Goal: Information Seeking & Learning: Find specific fact

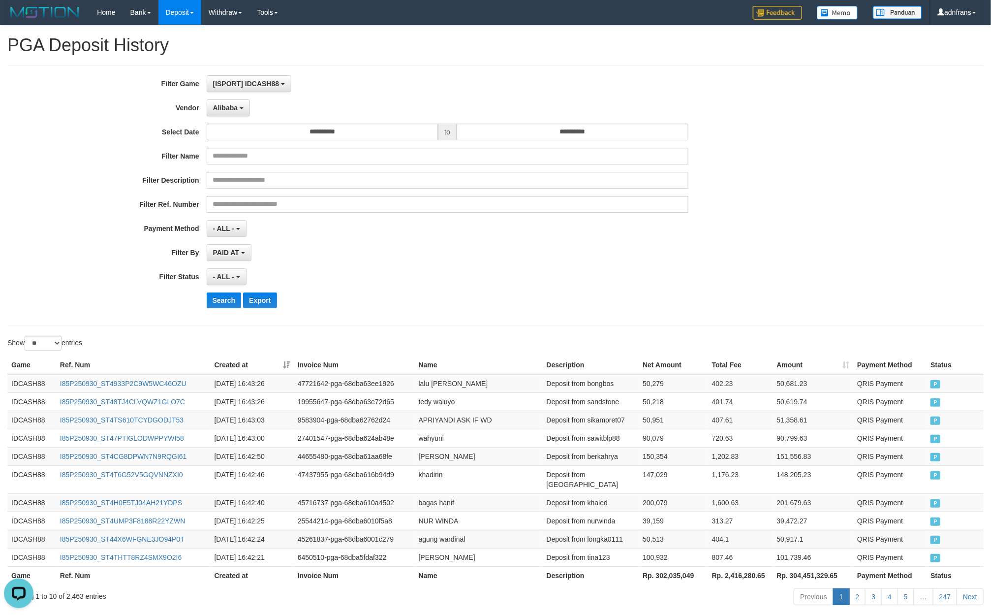
click at [241, 300] on div "Search Export" at bounding box center [516, 300] width 619 height 16
click at [234, 300] on button "Search" at bounding box center [224, 300] width 35 height 16
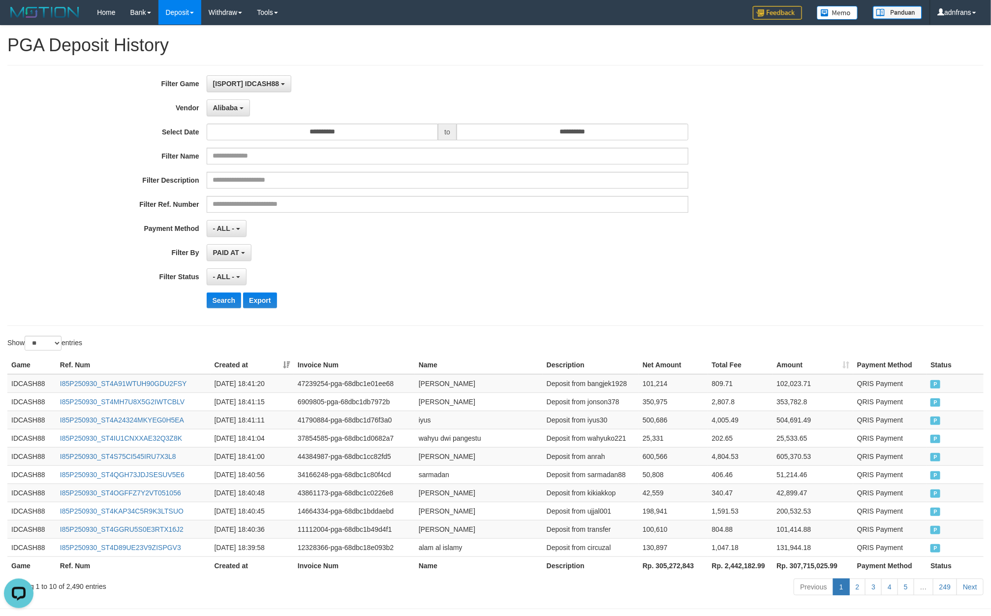
click at [678, 574] on th "Rp. 305,272,843" at bounding box center [673, 565] width 69 height 18
copy th "305,272,843"
click at [235, 116] on button "Alibaba" at bounding box center [228, 107] width 43 height 17
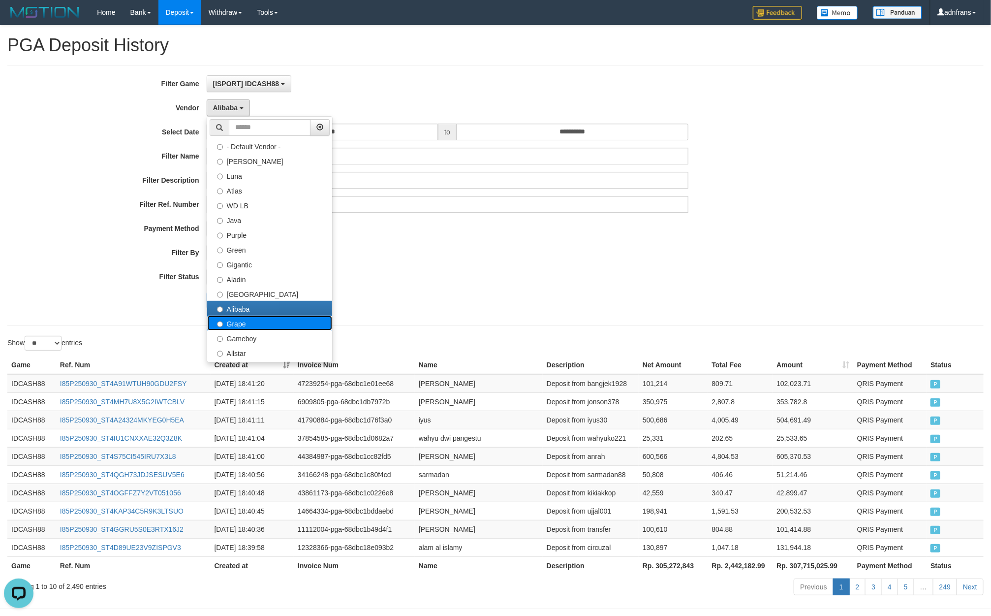
click at [262, 315] on label "Grape" at bounding box center [269, 322] width 125 height 15
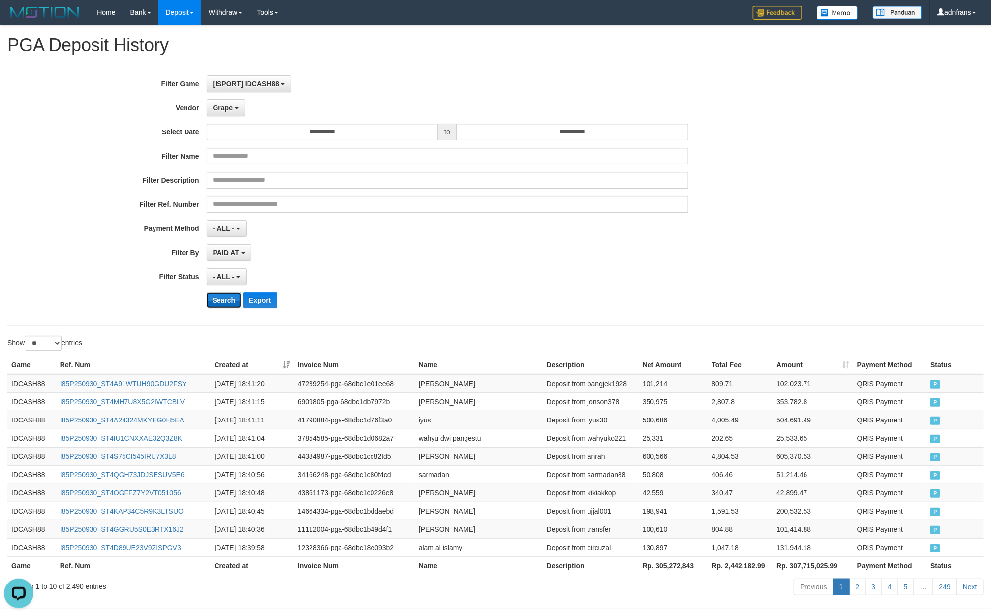
click at [224, 298] on button "Search" at bounding box center [224, 300] width 35 height 16
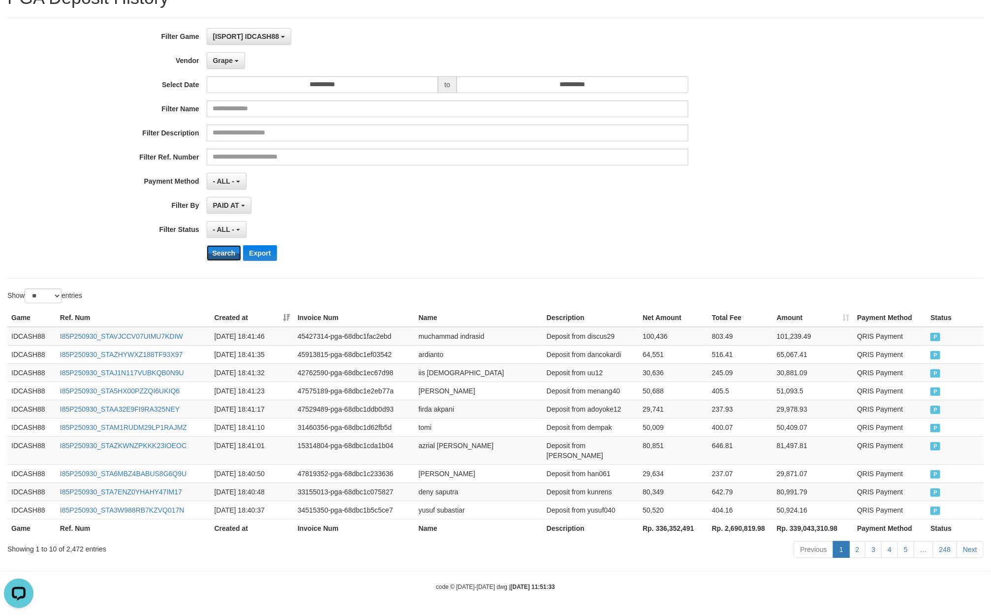
scroll to position [43, 0]
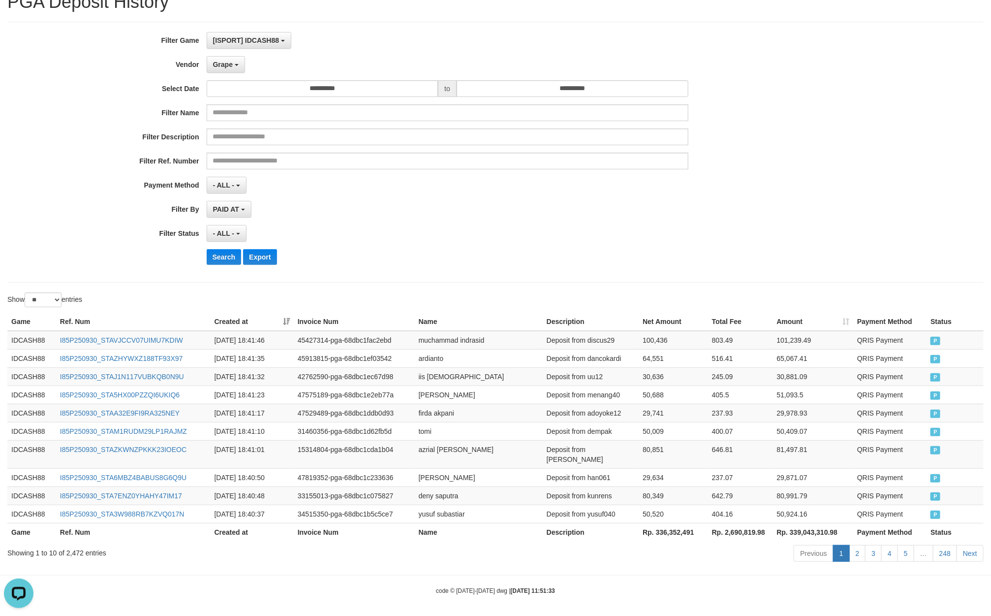
click at [669, 530] on th "Rp. 336,352,491" at bounding box center [673, 532] width 69 height 18
copy th "336,352,491"
click at [233, 61] on button "Grape" at bounding box center [226, 64] width 38 height 17
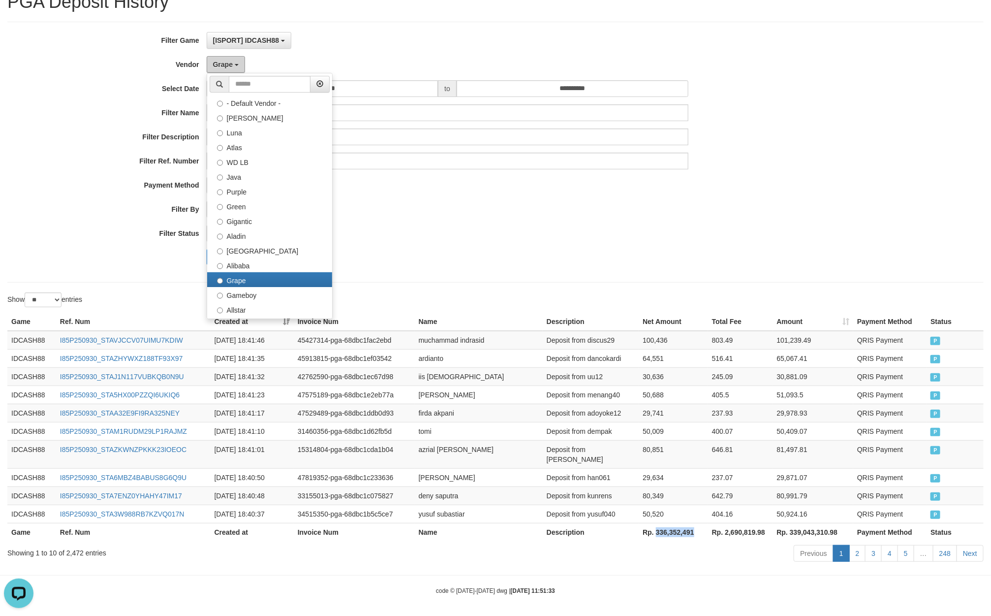
scroll to position [148, 0]
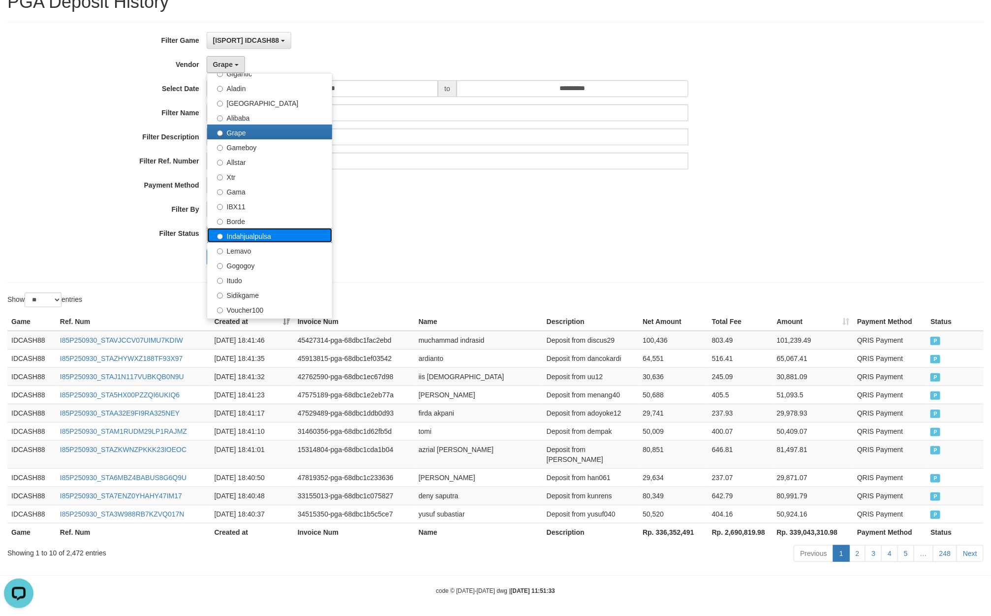
click at [275, 238] on label "Indahjualpulsa" at bounding box center [269, 235] width 125 height 15
select select "**********"
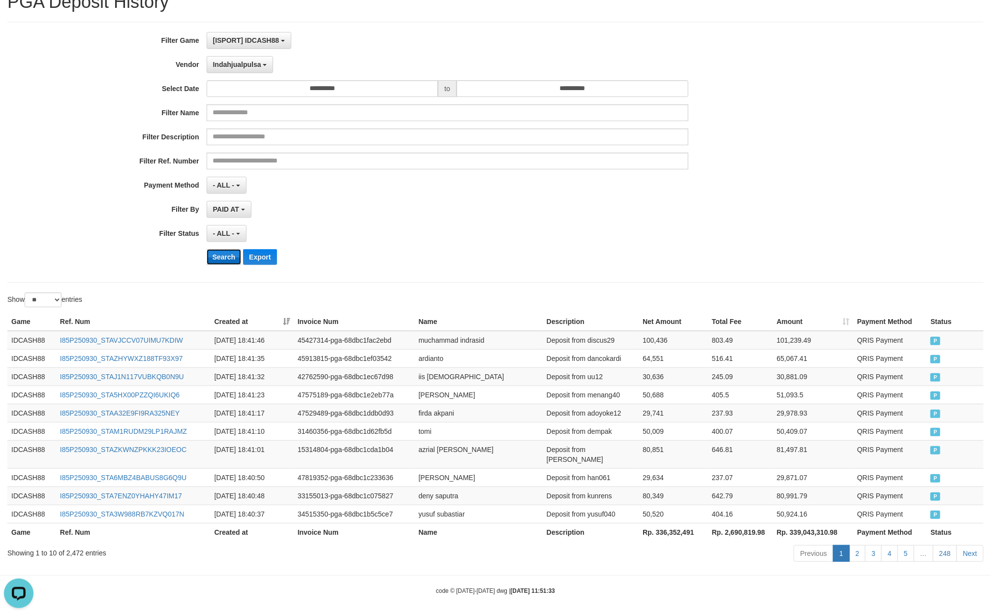
click at [225, 251] on button "Search" at bounding box center [224, 257] width 35 height 16
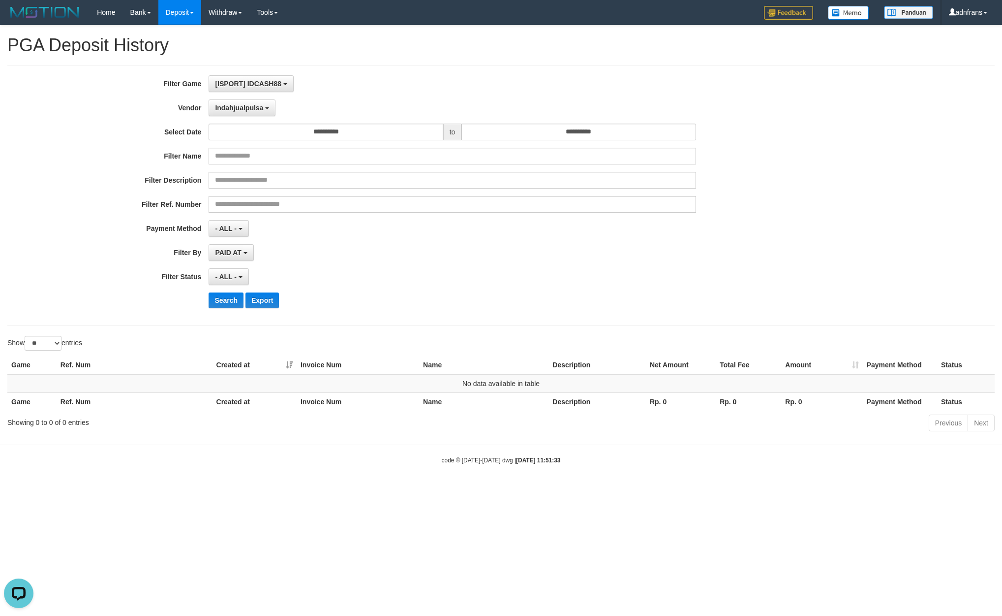
click at [598, 279] on div "- ALL - SELECT ALL - ALL - SELECT STATUS PENDING/UNPAID PAID CANCELED EXPIRED" at bounding box center [452, 276] width 487 height 17
click at [229, 111] on span "Indahjualpulsa" at bounding box center [239, 108] width 48 height 8
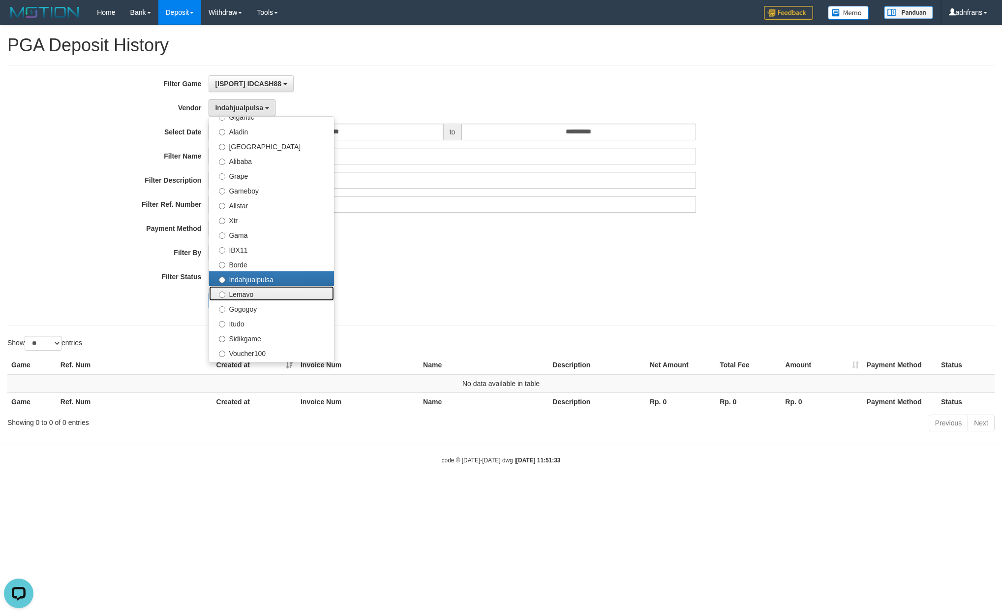
click at [254, 296] on label "Lemavo" at bounding box center [271, 293] width 125 height 15
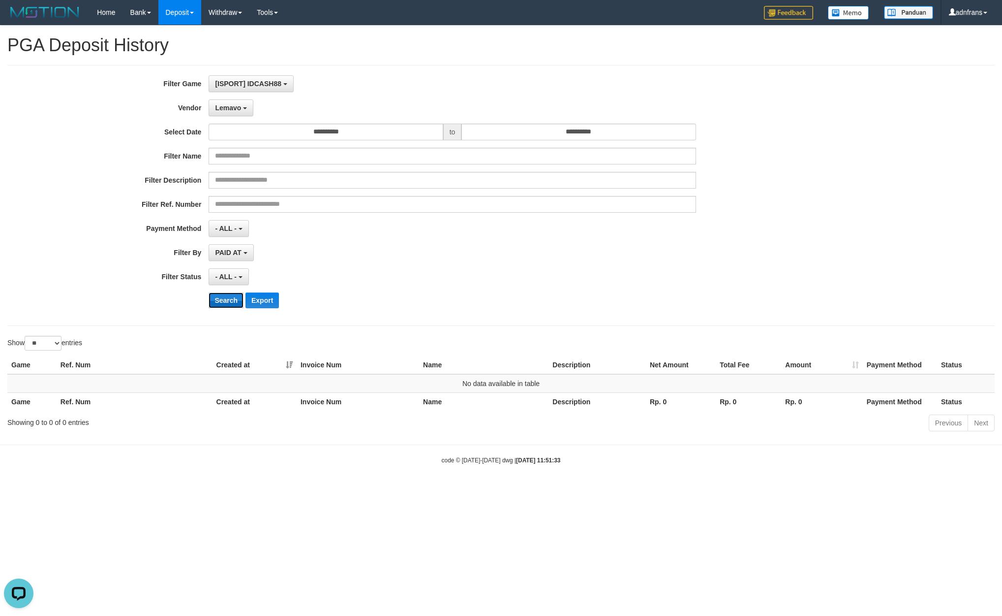
click at [235, 303] on button "Search" at bounding box center [226, 300] width 35 height 16
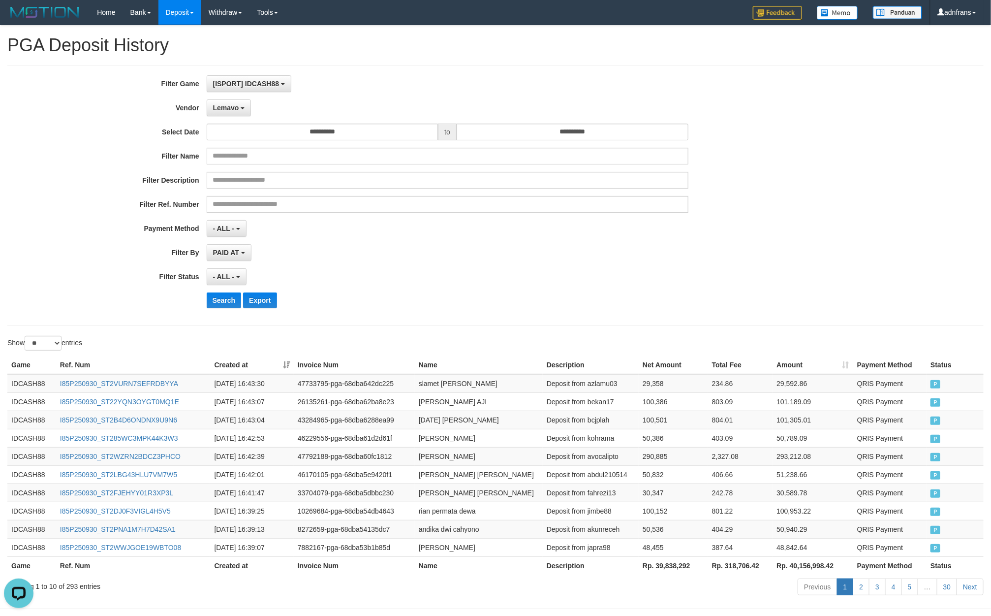
click at [664, 574] on th "Rp. 39,838,292" at bounding box center [673, 565] width 69 height 18
click at [667, 573] on th "Rp. 39,838,292" at bounding box center [673, 565] width 69 height 18
copy th "39,838,292"
click at [232, 101] on button "Lemavo" at bounding box center [229, 107] width 45 height 17
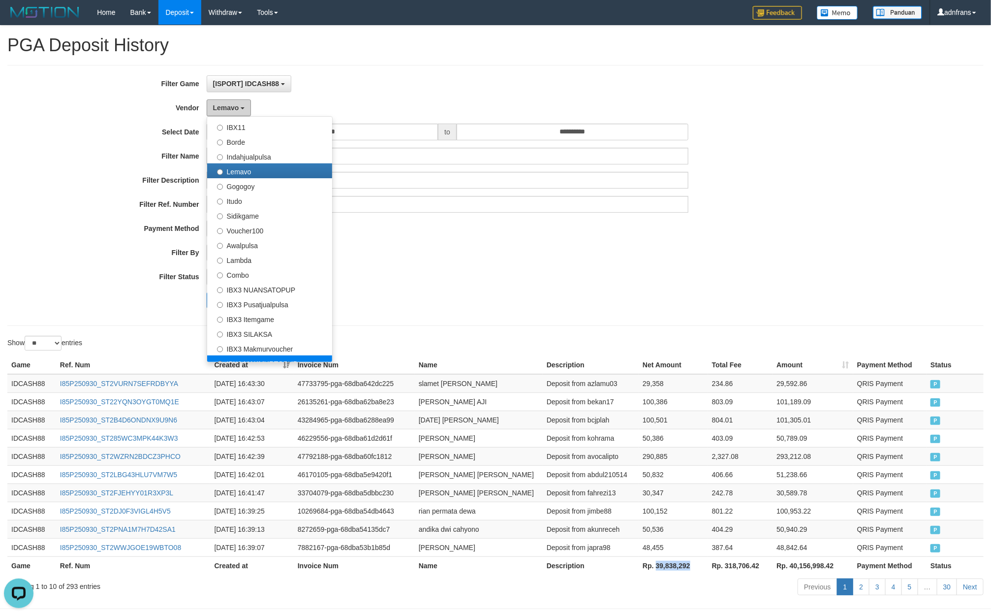
scroll to position [352, 0]
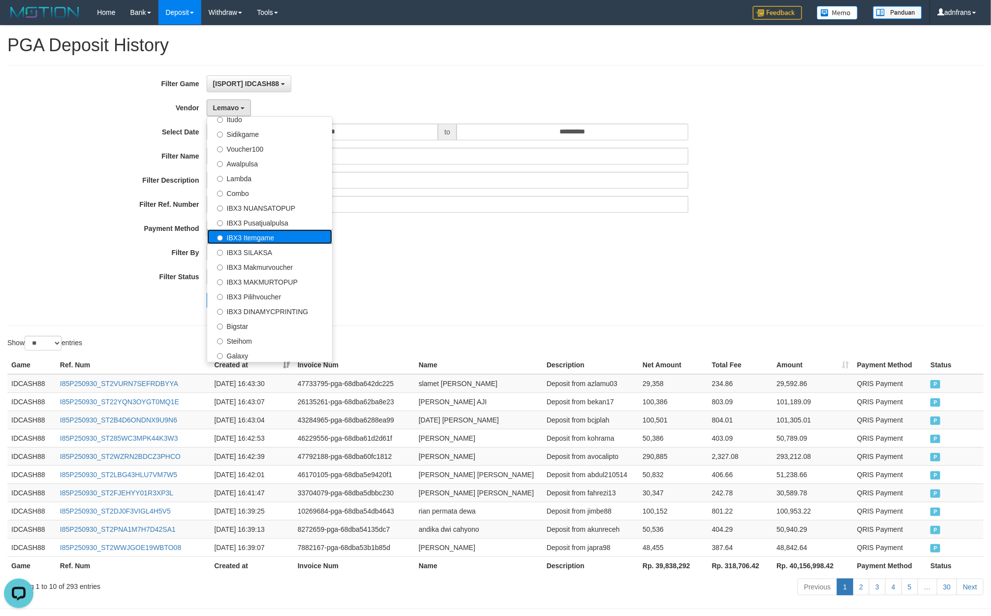
click at [297, 235] on label "IBX3 Itemgame" at bounding box center [269, 236] width 125 height 15
select select "**********"
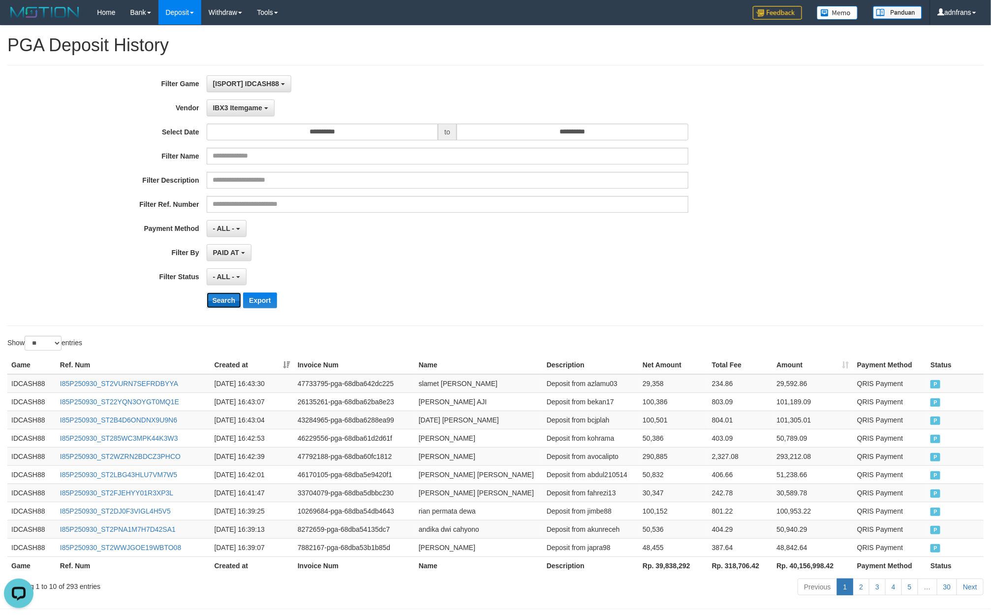
click at [221, 303] on button "Search" at bounding box center [224, 300] width 35 height 16
click at [675, 569] on th "Rp. 13,231,343" at bounding box center [673, 565] width 69 height 18
copy th "13,231,343"
click at [675, 569] on th "Rp. 13,231,343" at bounding box center [673, 565] width 69 height 18
